Goal: Communication & Community: Answer question/provide support

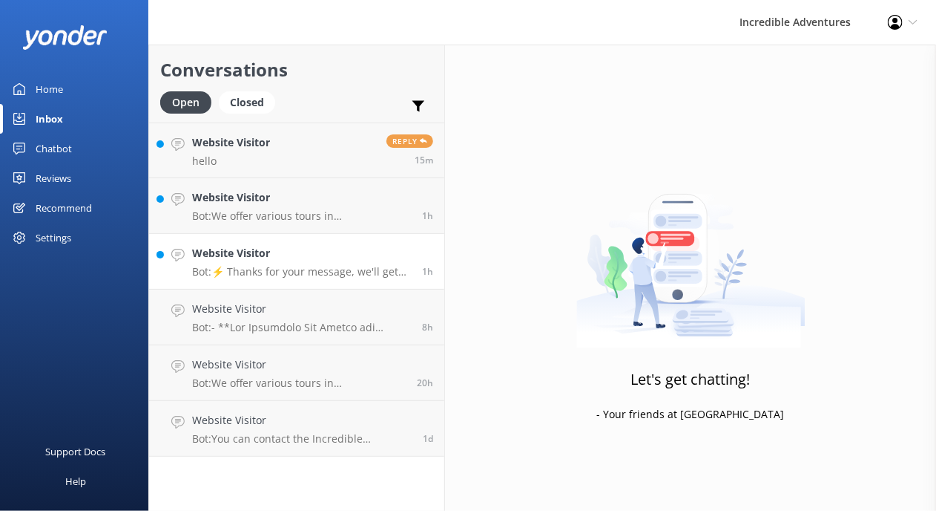
click at [356, 267] on p "Bot: ⚡ Thanks for your message, we'll get back to you as soon as we can. You're…" at bounding box center [301, 271] width 219 height 13
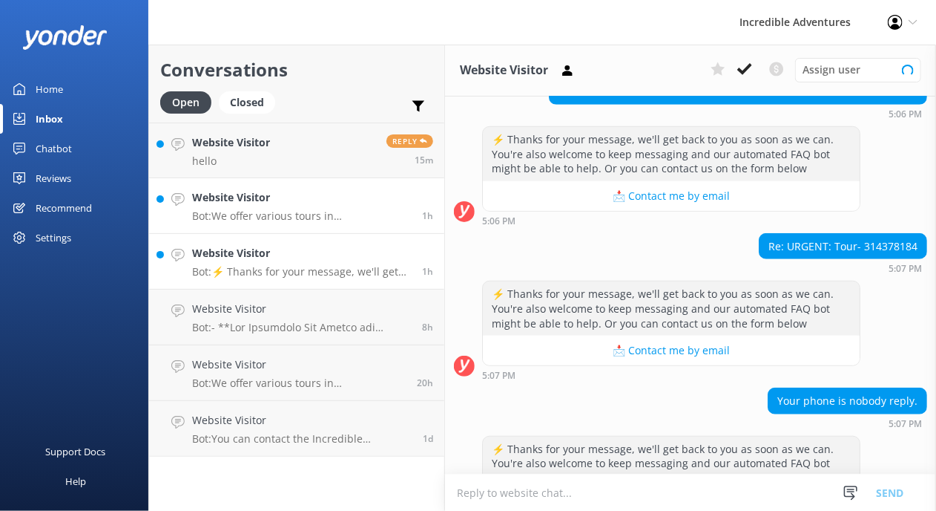
scroll to position [467, 0]
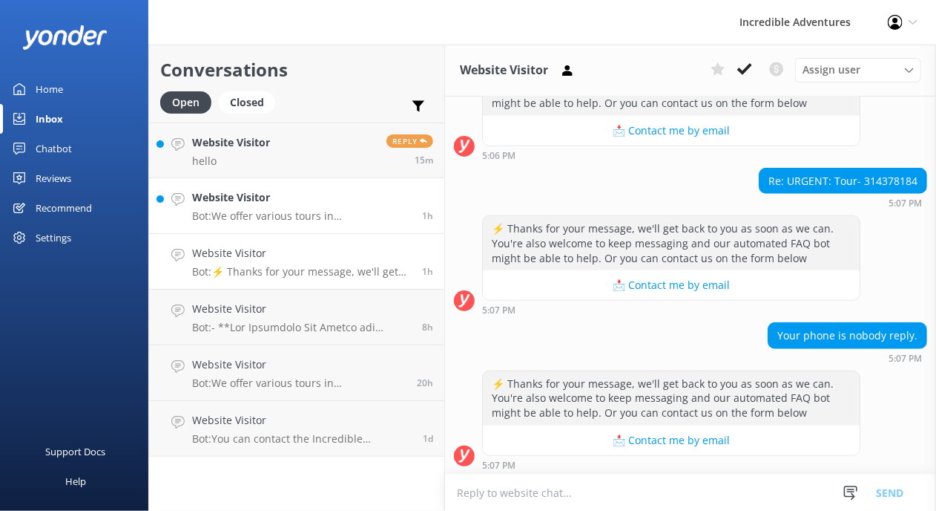
click at [358, 209] on p "Bot: We offer various tours in [GEOGRAPHIC_DATA]! Check out all our Yosemite To…" at bounding box center [301, 215] width 219 height 13
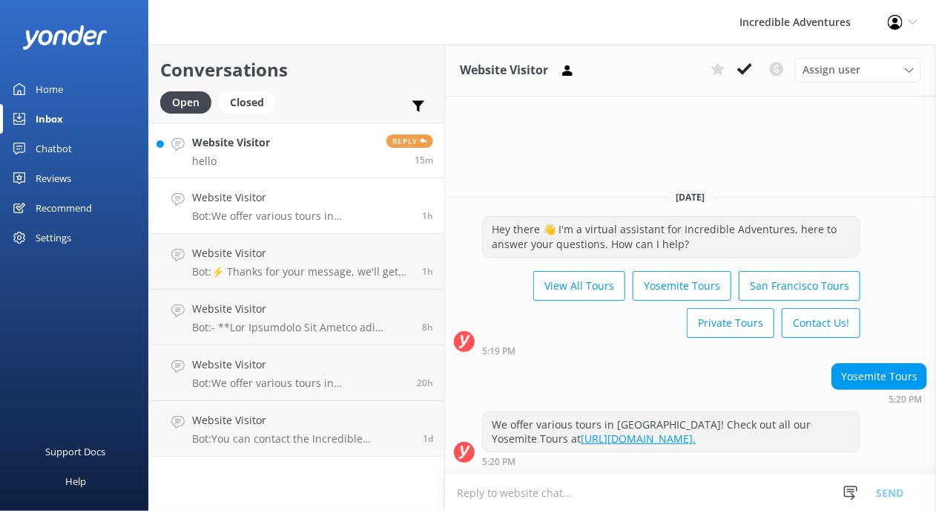
click at [329, 165] on link "Website Visitor hello Reply 15m" at bounding box center [296, 150] width 295 height 56
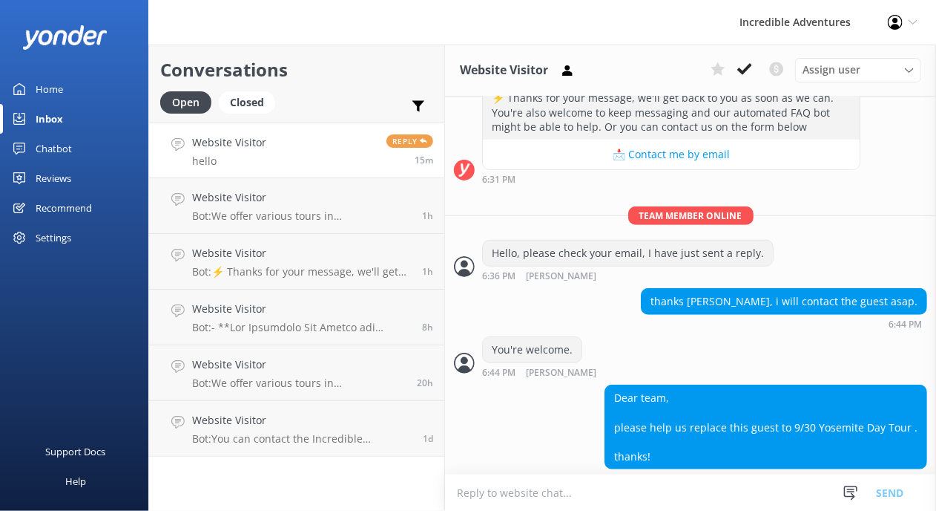
scroll to position [442, 0]
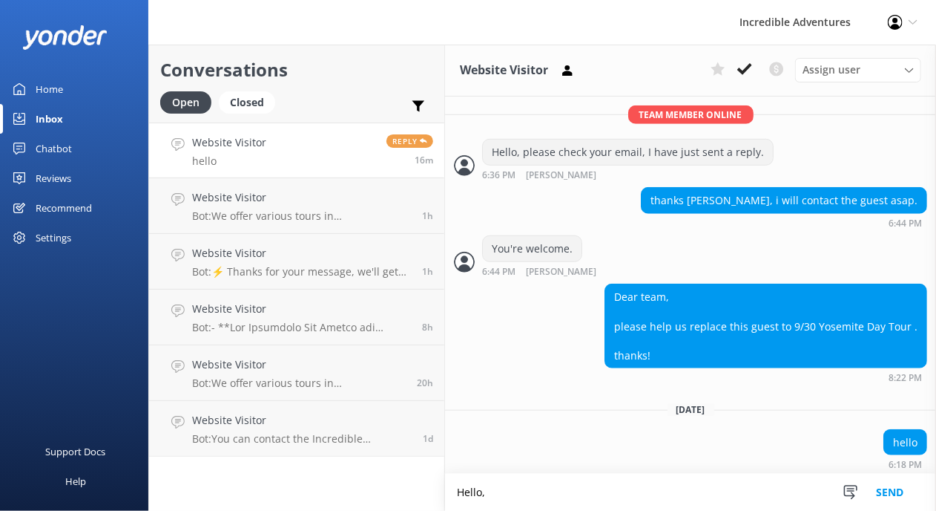
type textarea "Hello,"
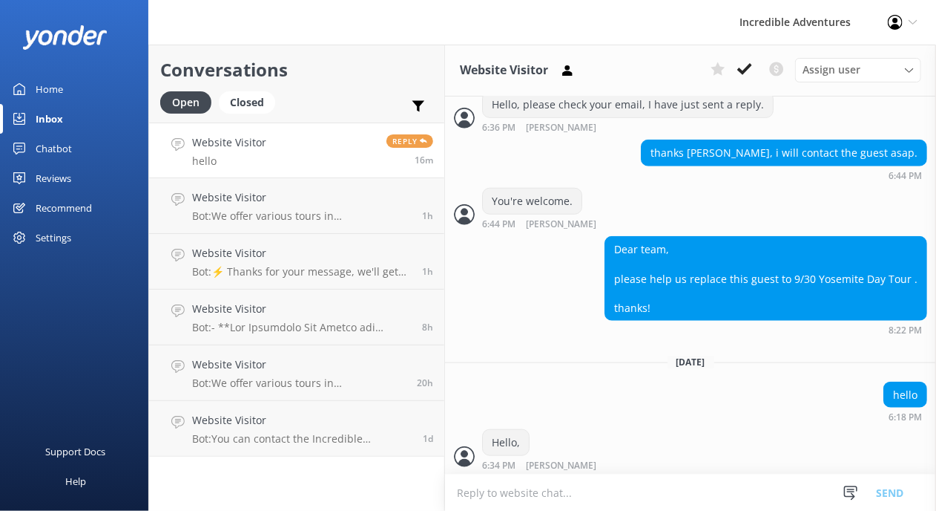
scroll to position [490, 0]
click at [630, 480] on textarea at bounding box center [690, 492] width 491 height 36
type textarea "Thank you for reaching out. How may I help you?"
